Goal: Task Accomplishment & Management: Use online tool/utility

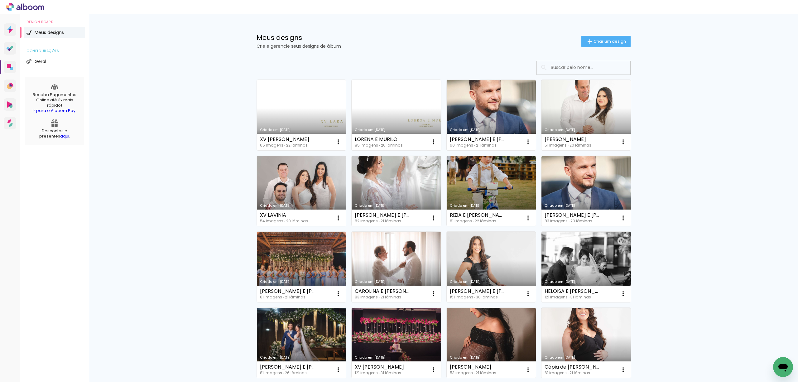
click at [555, 70] on input at bounding box center [591, 67] width 89 height 13
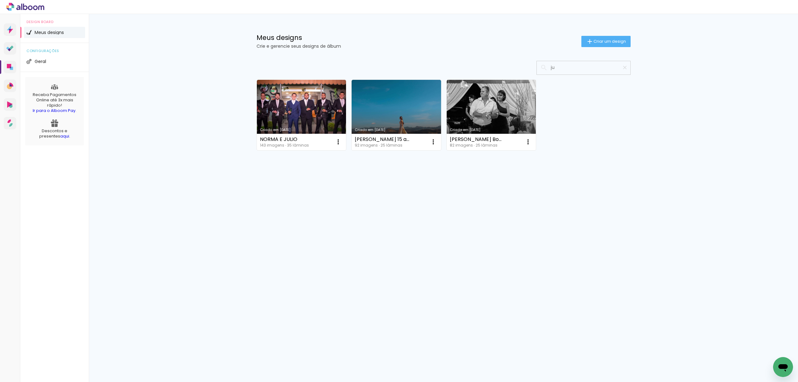
type input "j"
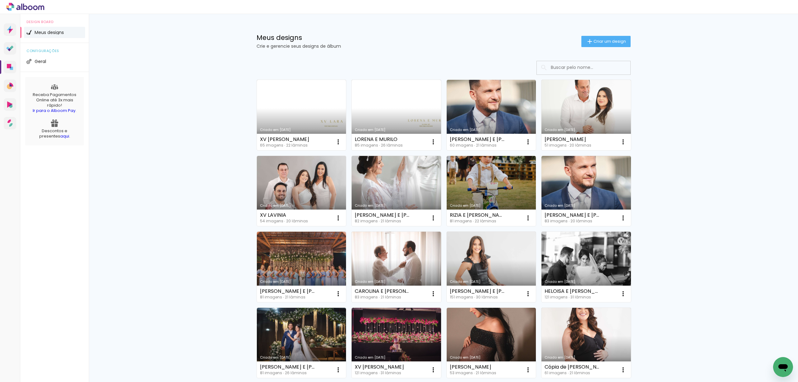
click at [650, 76] on div "Meus designs Crie e gerencie seus designs de álbum Criar um design Criado em 02…" at bounding box center [443, 345] width 709 height 662
click at [392, 117] on link "Criado em [DATE]" at bounding box center [395, 115] width 89 height 70
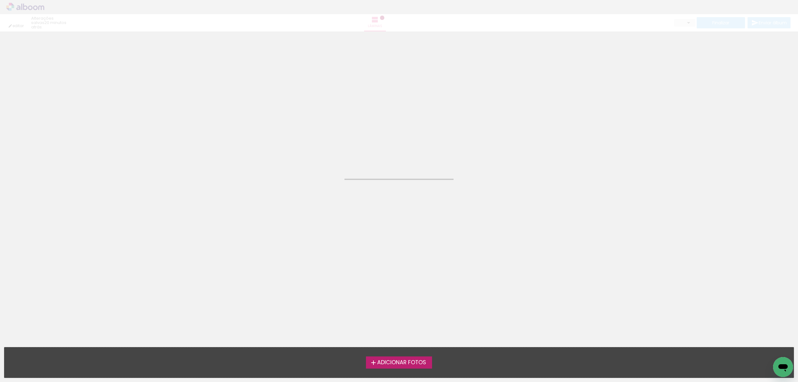
click at [392, 117] on neon-animated-pages "Confirmar Cancelar" at bounding box center [399, 206] width 798 height 350
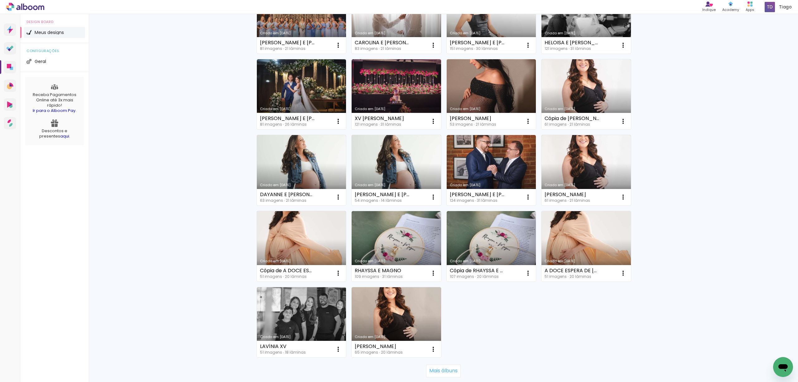
scroll to position [291, 0]
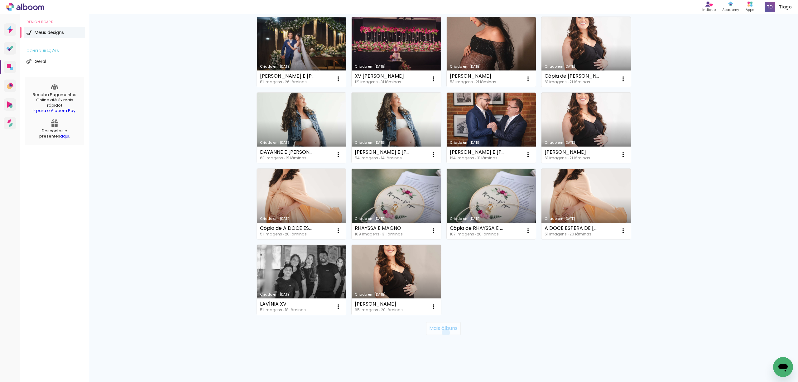
click at [442, 333] on paper-button "Mais álbuns" at bounding box center [443, 328] width 35 height 12
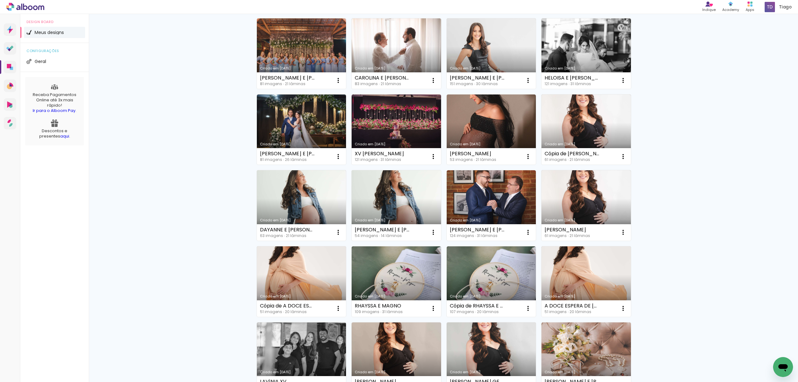
scroll to position [207, 0]
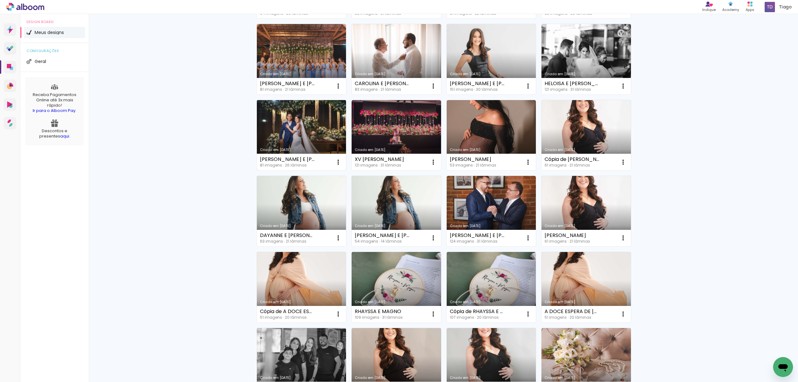
click at [287, 137] on link "Criado em [DATE]" at bounding box center [301, 135] width 89 height 70
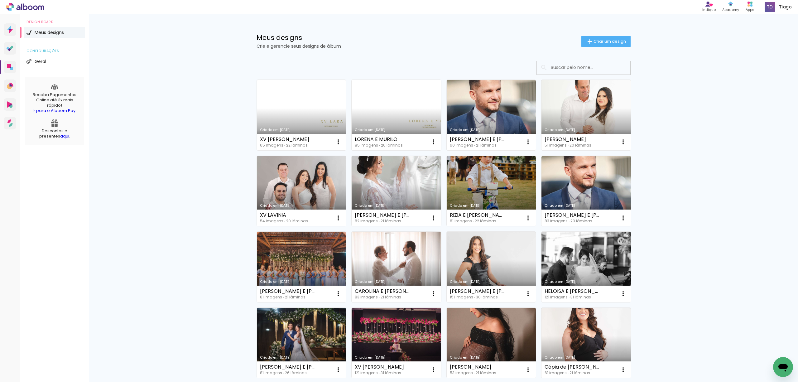
click at [381, 112] on link "Criado em [DATE]" at bounding box center [395, 115] width 89 height 70
